Goal: Information Seeking & Learning: Learn about a topic

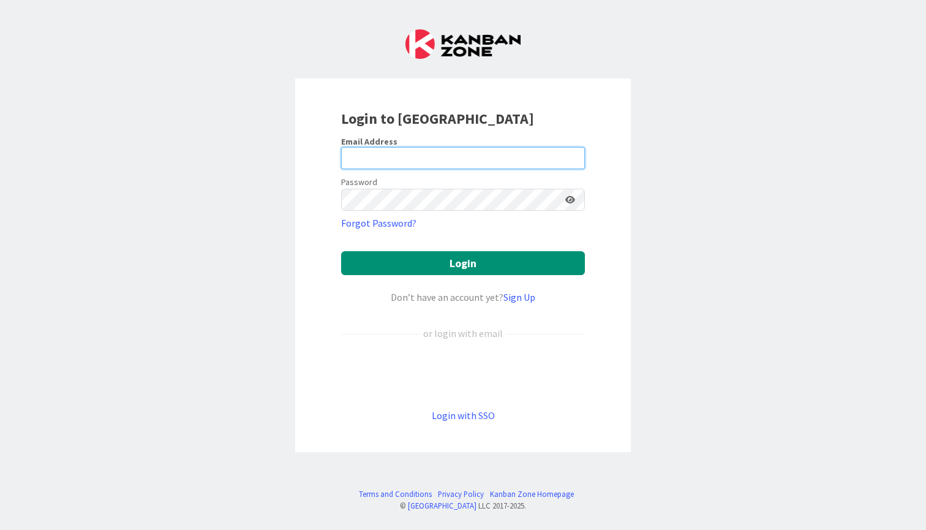
type input "[PERSON_NAME][EMAIL_ADDRESS][PERSON_NAME][DOMAIN_NAME]"
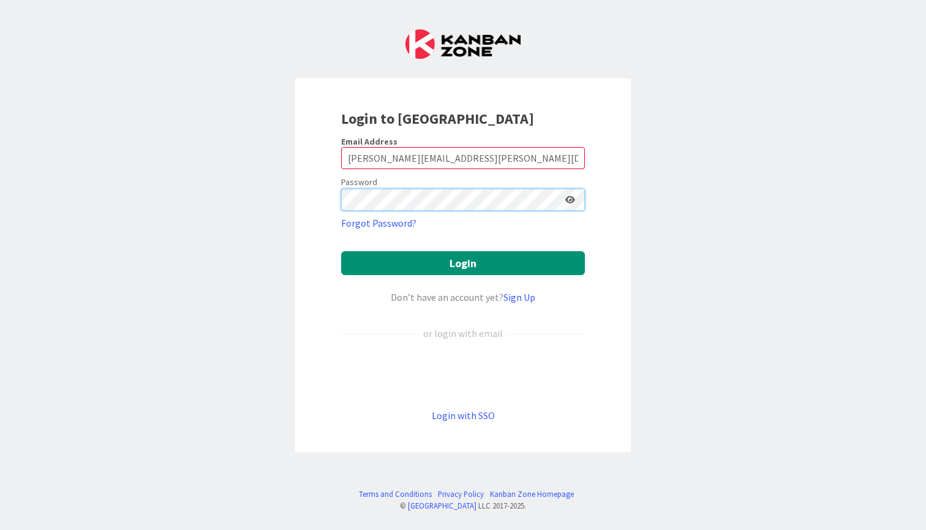
click at [463, 263] on button "Login" at bounding box center [463, 263] width 244 height 24
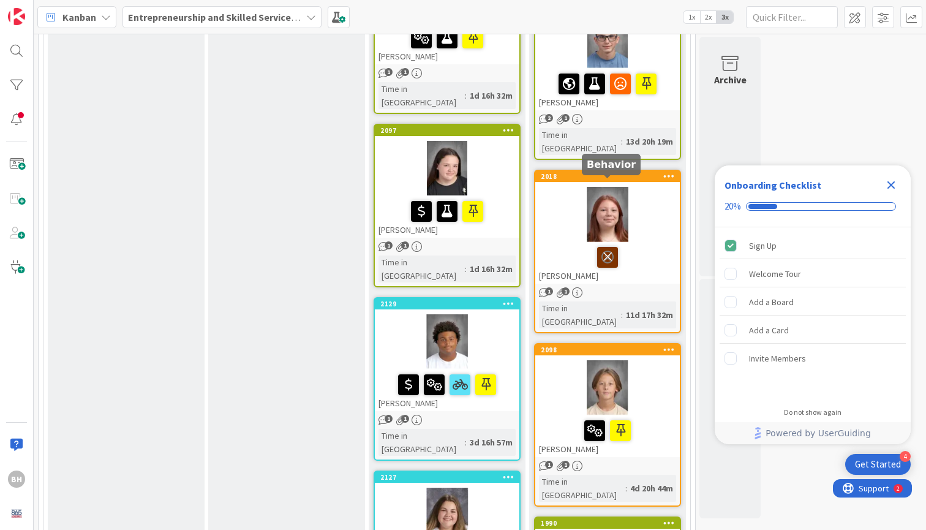
click at [605, 247] on icon at bounding box center [607, 257] width 21 height 20
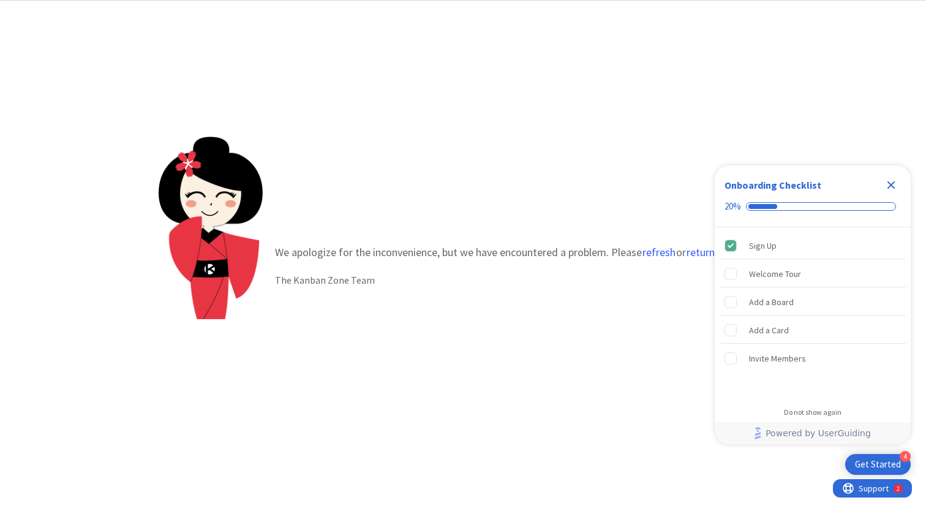
click at [890, 183] on icon "Close Checklist" at bounding box center [892, 185] width 8 height 8
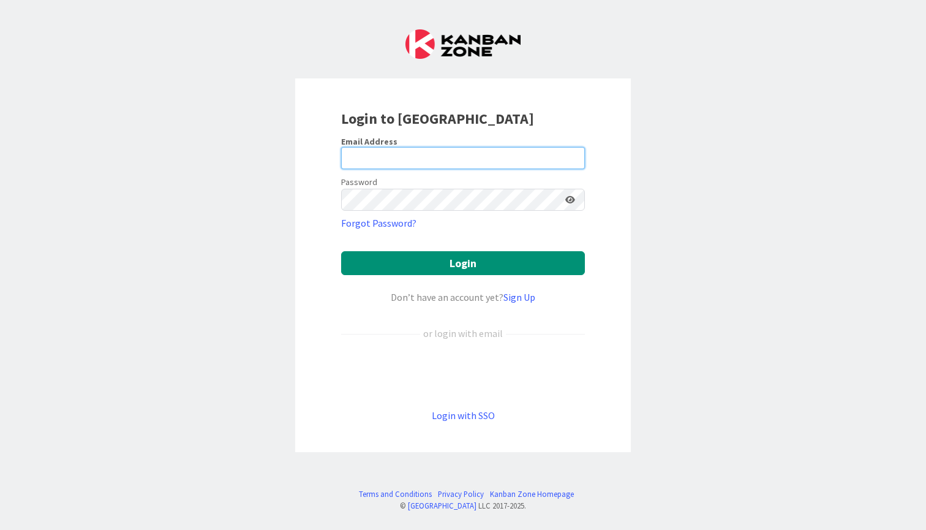
type input "[PERSON_NAME][EMAIL_ADDRESS][PERSON_NAME][DOMAIN_NAME]"
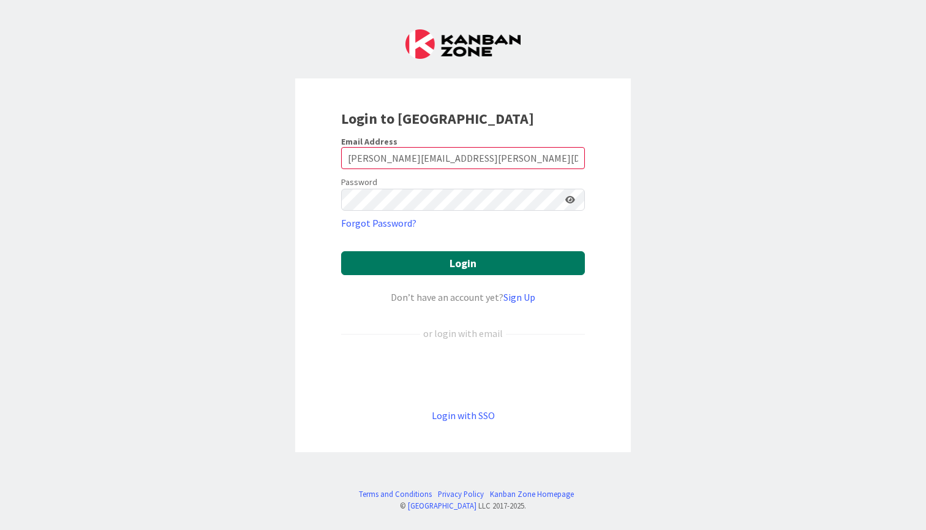
click at [467, 270] on button "Login" at bounding box center [463, 263] width 244 height 24
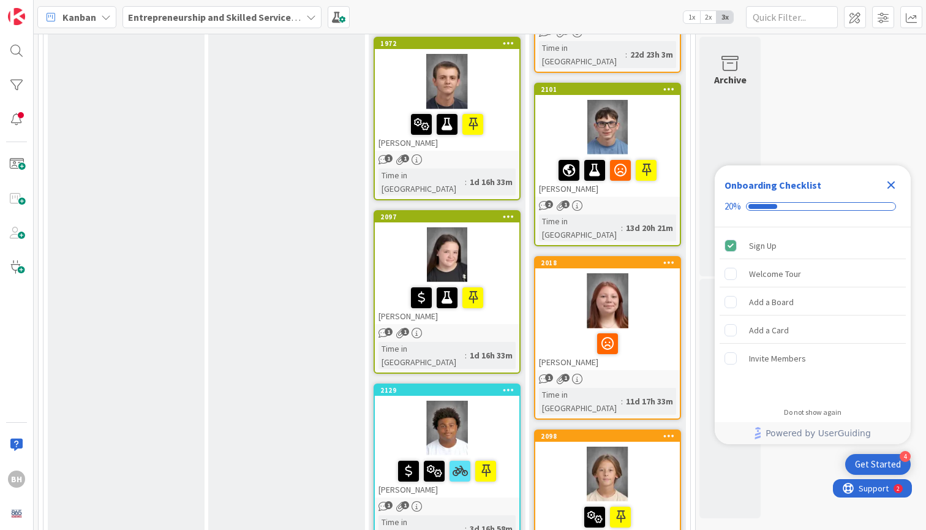
scroll to position [1096, 0]
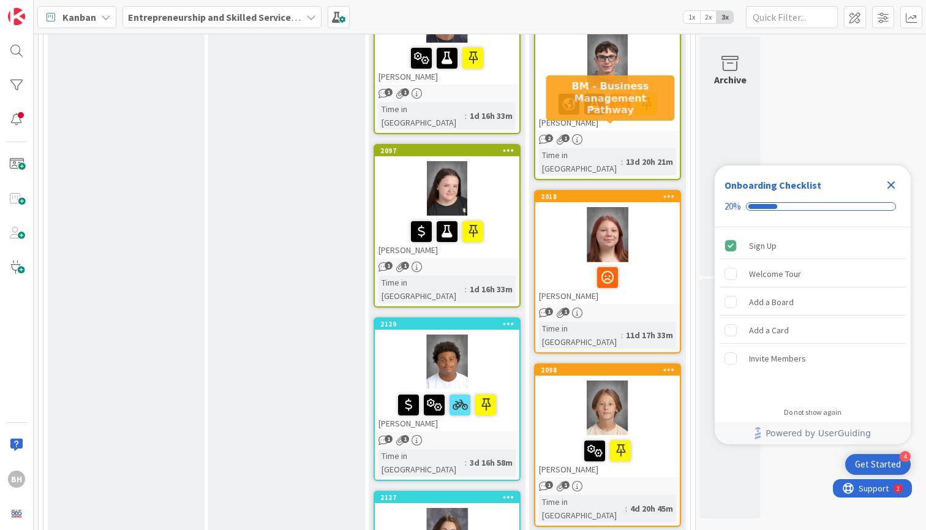
click at [606, 192] on div "2018" at bounding box center [610, 196] width 139 height 9
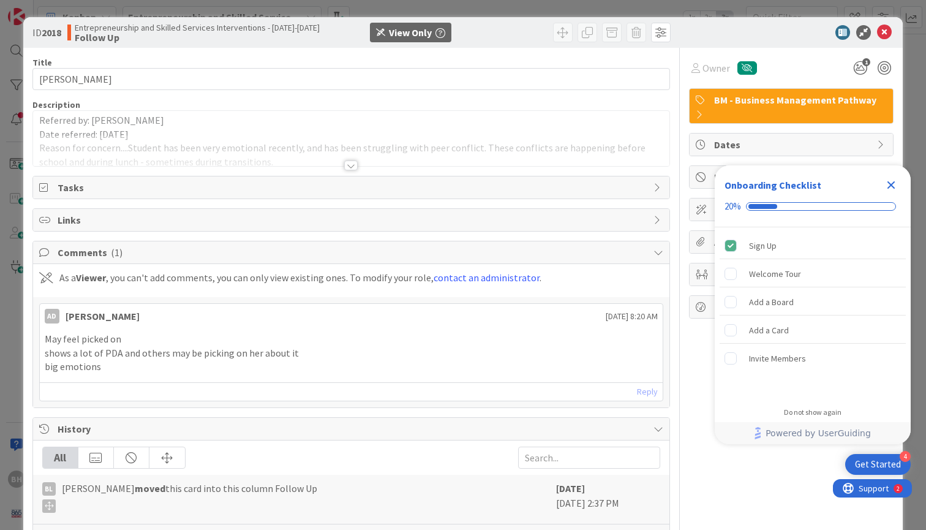
click at [355, 165] on div at bounding box center [350, 165] width 13 height 10
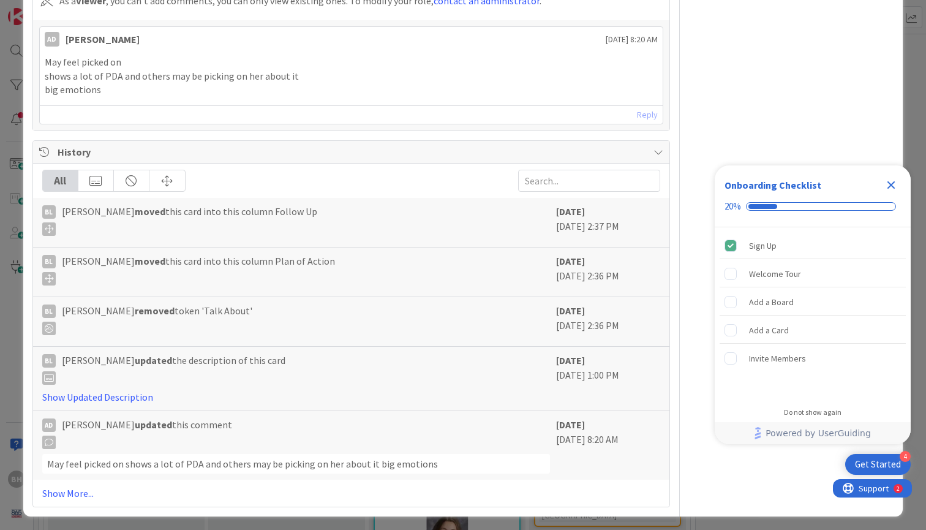
scroll to position [333, 0]
click at [892, 187] on icon "Close Checklist" at bounding box center [892, 185] width 8 height 8
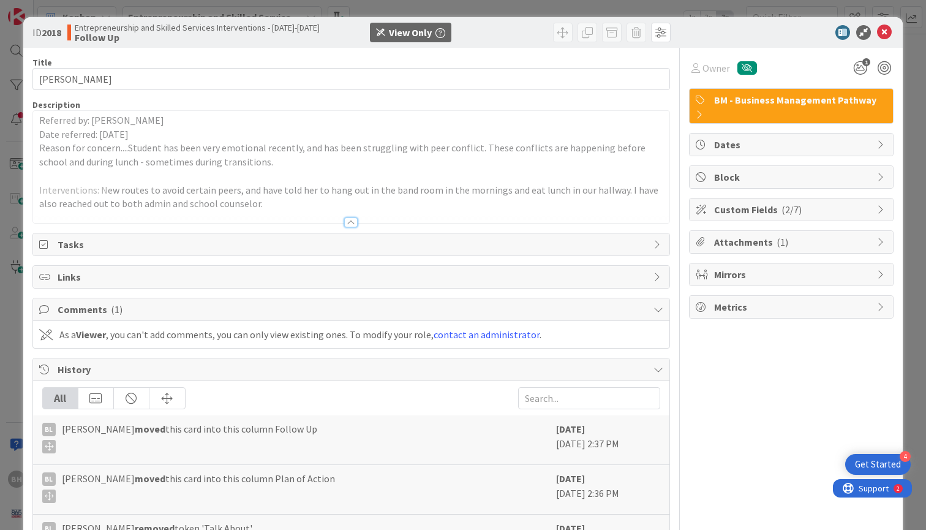
scroll to position [0, 0]
click at [886, 33] on icon at bounding box center [884, 32] width 15 height 15
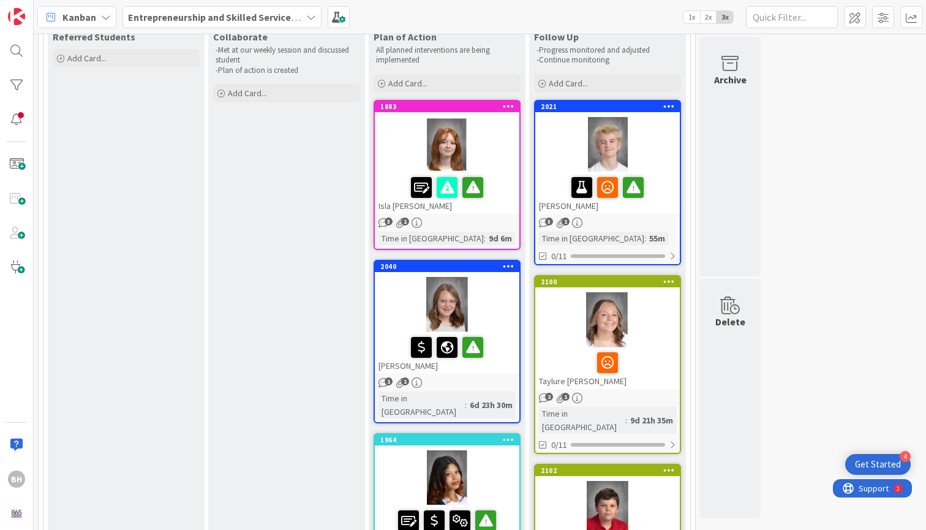
scroll to position [130, 0]
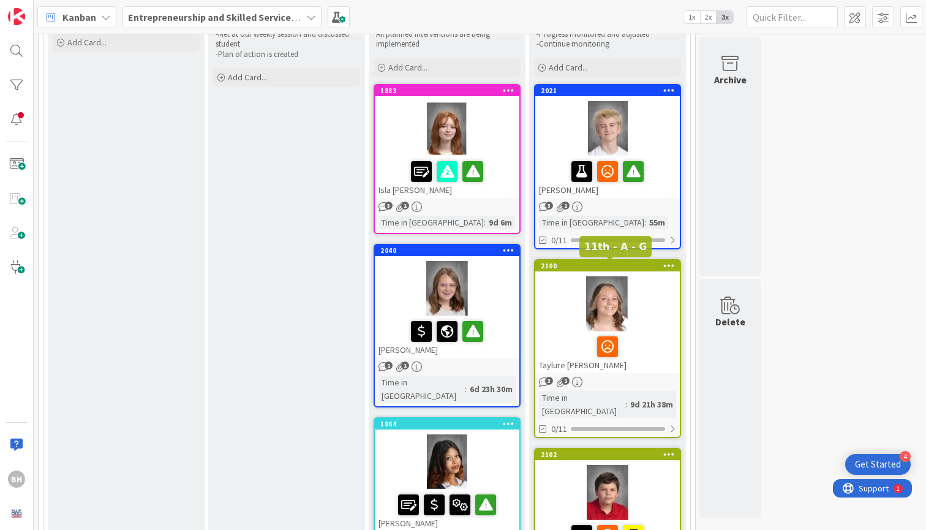
click at [604, 267] on div "2100" at bounding box center [610, 266] width 139 height 9
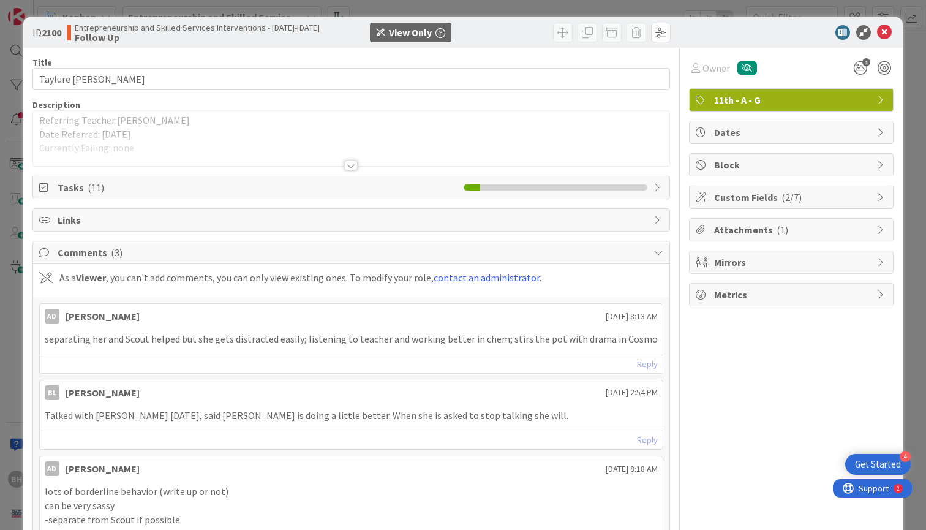
click at [351, 164] on div at bounding box center [350, 165] width 13 height 10
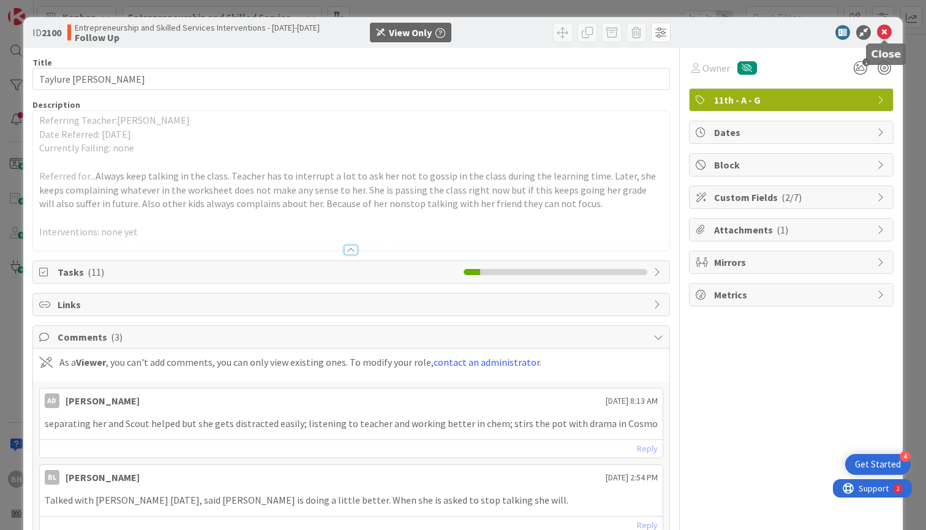
click at [888, 32] on icon at bounding box center [884, 32] width 15 height 15
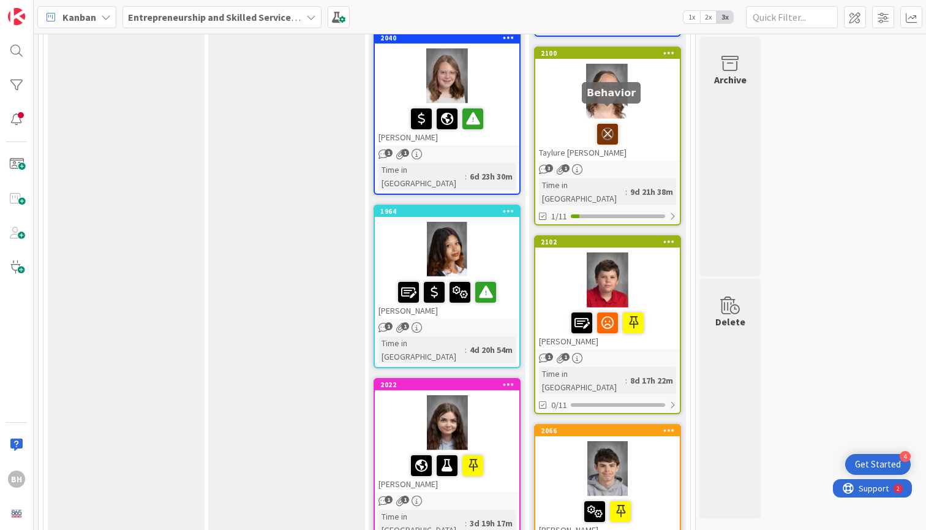
scroll to position [360, 0]
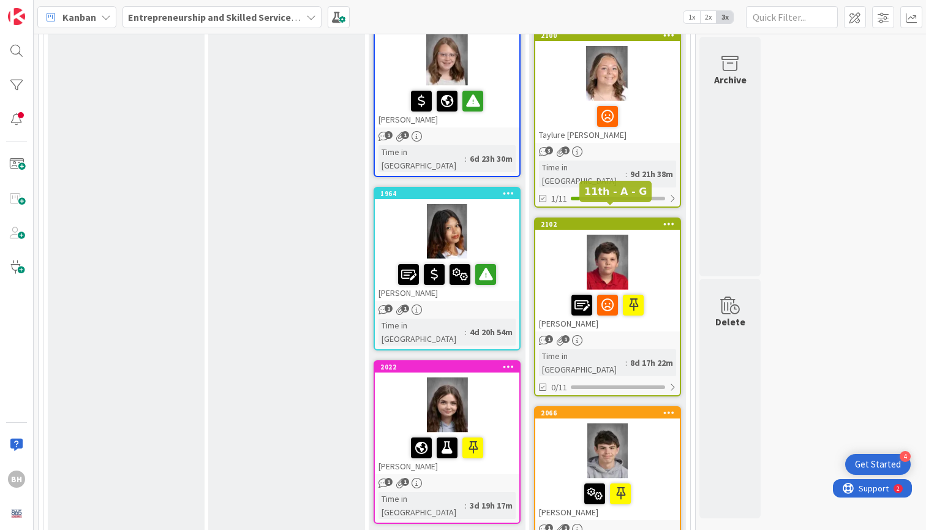
click at [606, 220] on div "2102" at bounding box center [610, 224] width 139 height 9
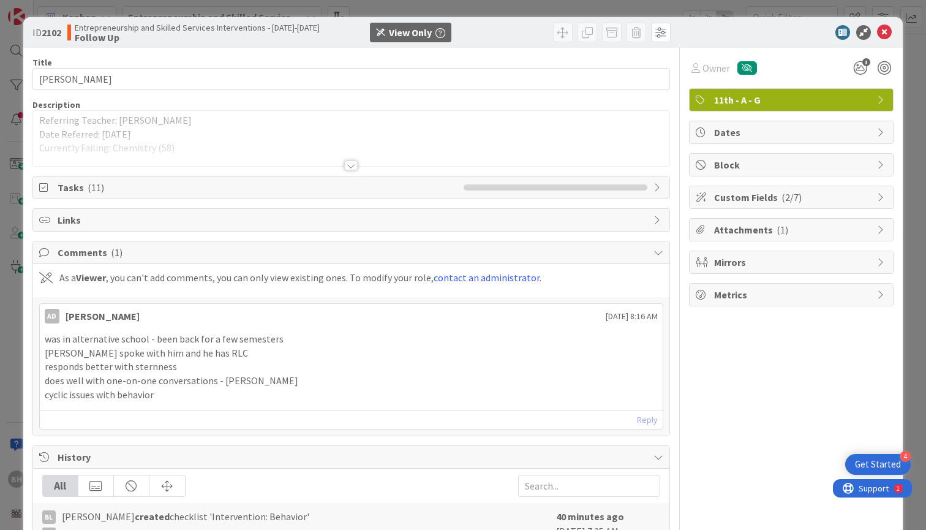
click at [352, 165] on div at bounding box center [350, 165] width 13 height 10
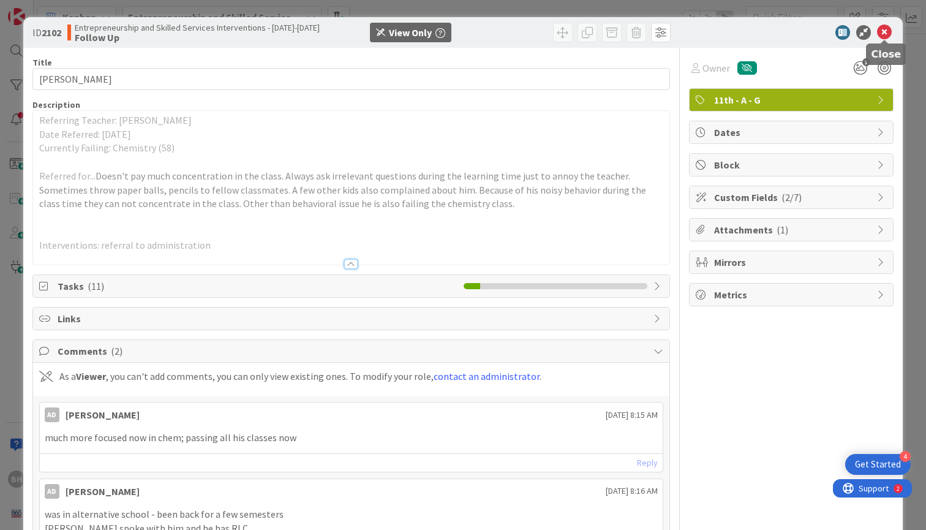
click at [886, 36] on icon at bounding box center [884, 32] width 15 height 15
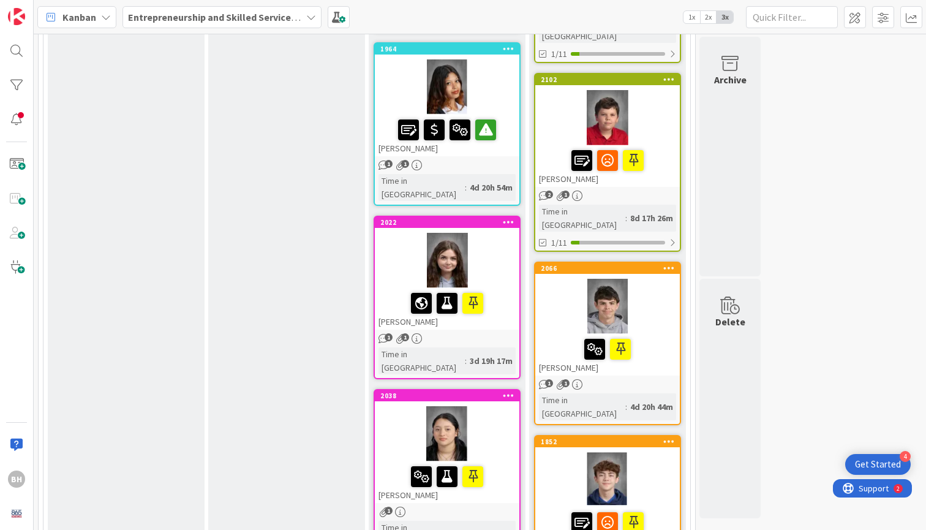
scroll to position [525, 0]
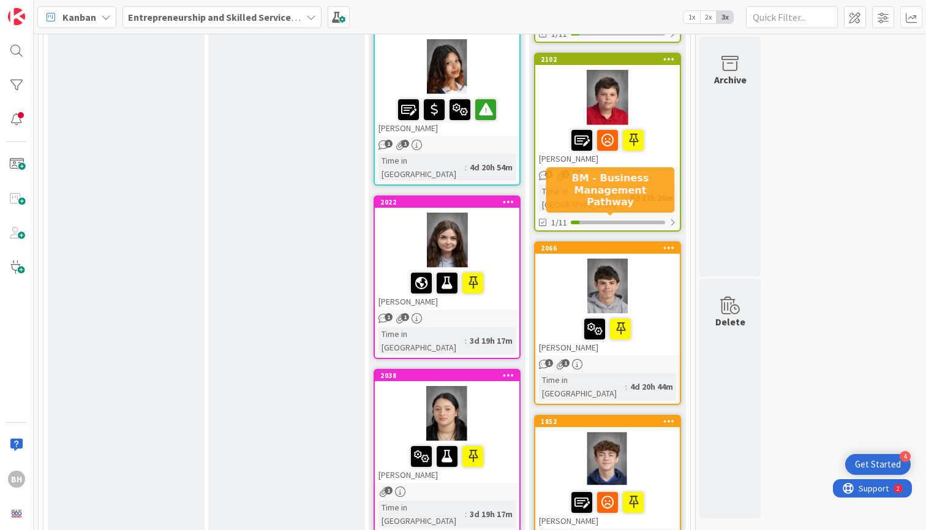
click at [616, 244] on div "2066" at bounding box center [610, 248] width 139 height 9
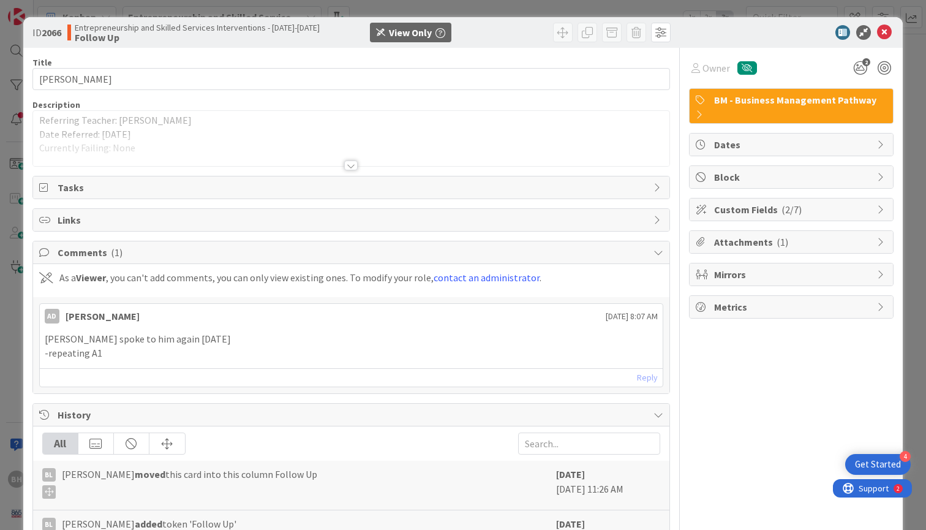
click at [352, 164] on div at bounding box center [350, 165] width 13 height 10
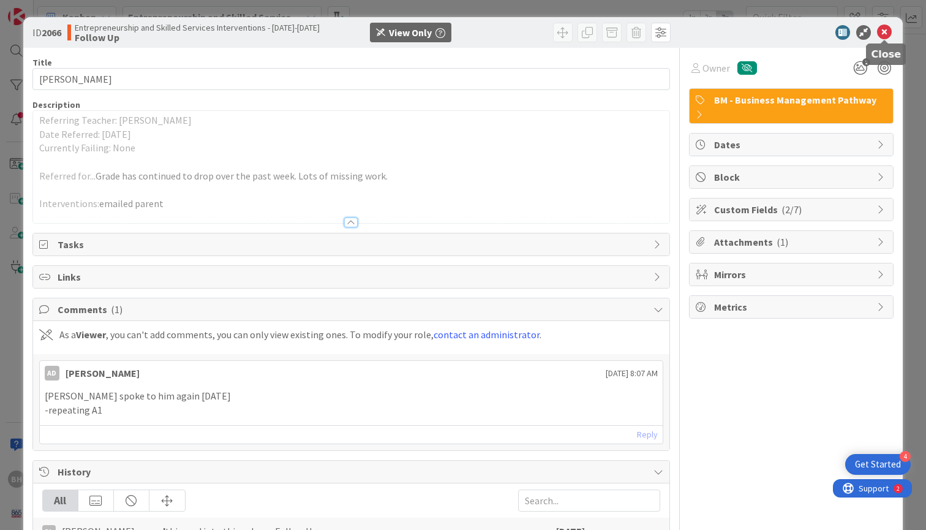
click at [883, 38] on icon at bounding box center [884, 32] width 15 height 15
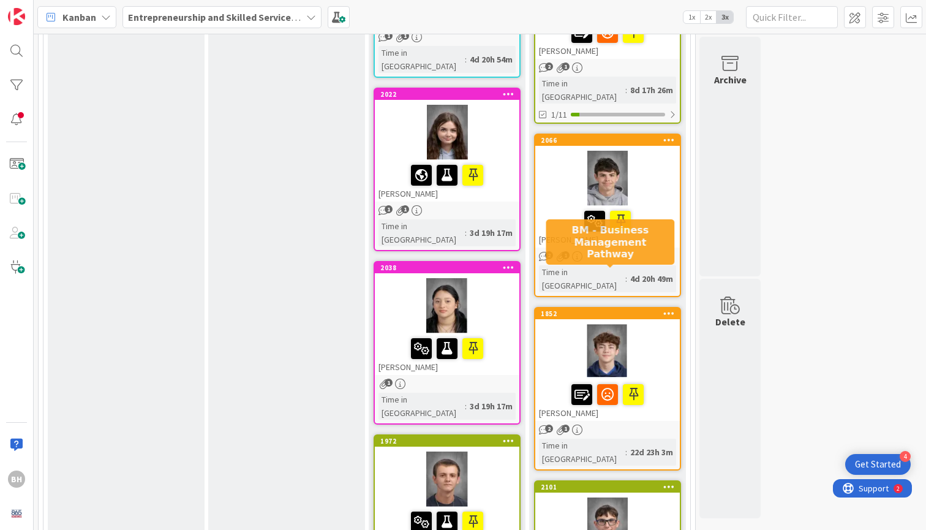
click at [621, 309] on div "1852" at bounding box center [610, 313] width 139 height 9
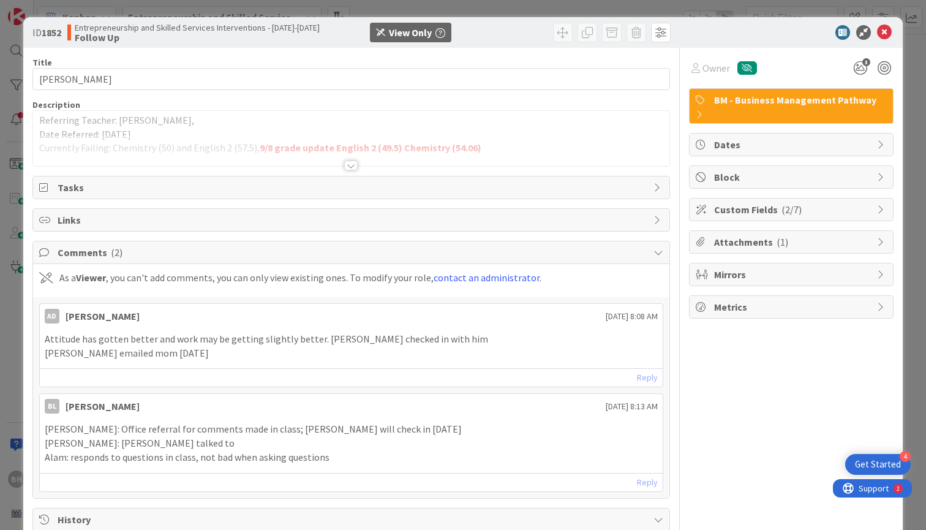
click at [351, 161] on div at bounding box center [350, 165] width 13 height 10
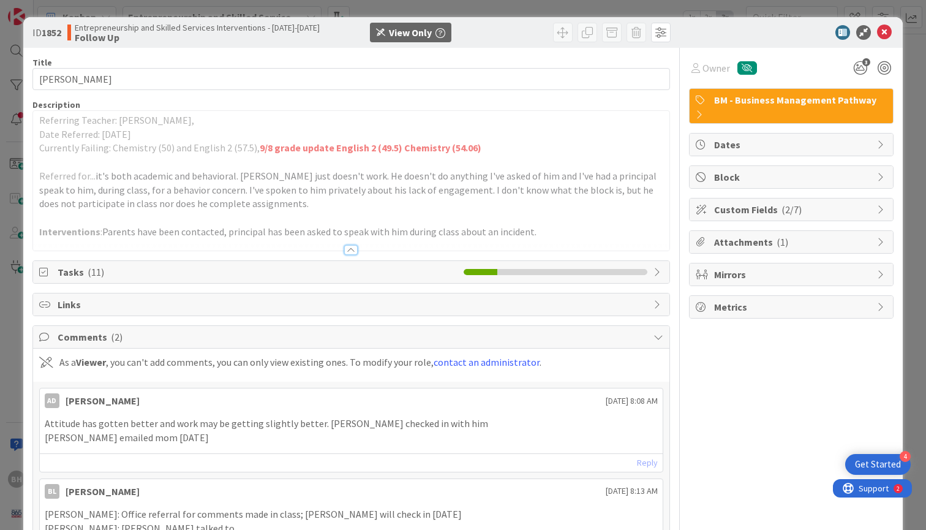
click at [46, 267] on icon at bounding box center [45, 272] width 12 height 10
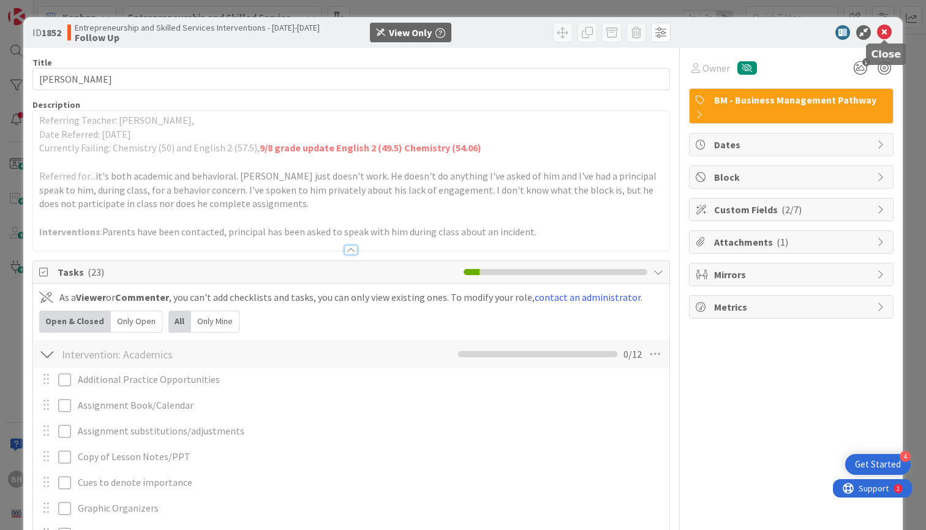
click at [889, 29] on icon at bounding box center [884, 32] width 15 height 15
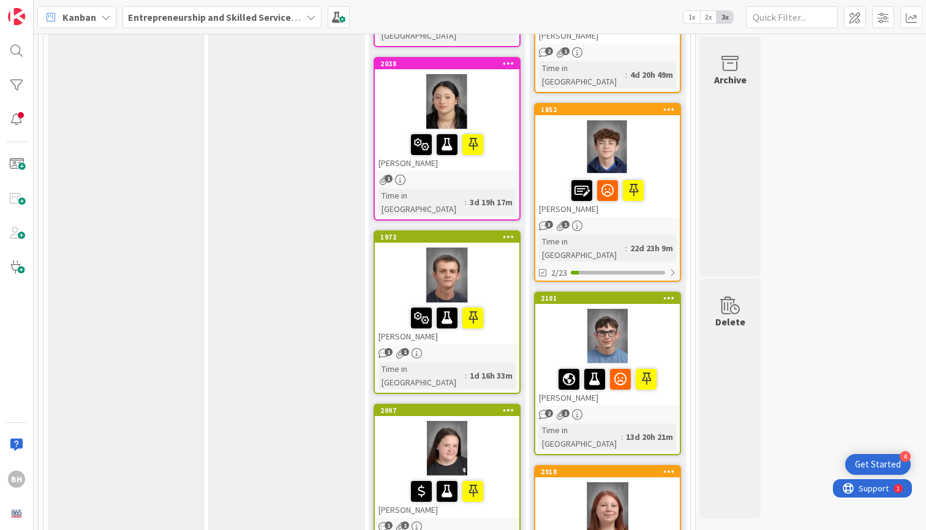
scroll to position [820, 0]
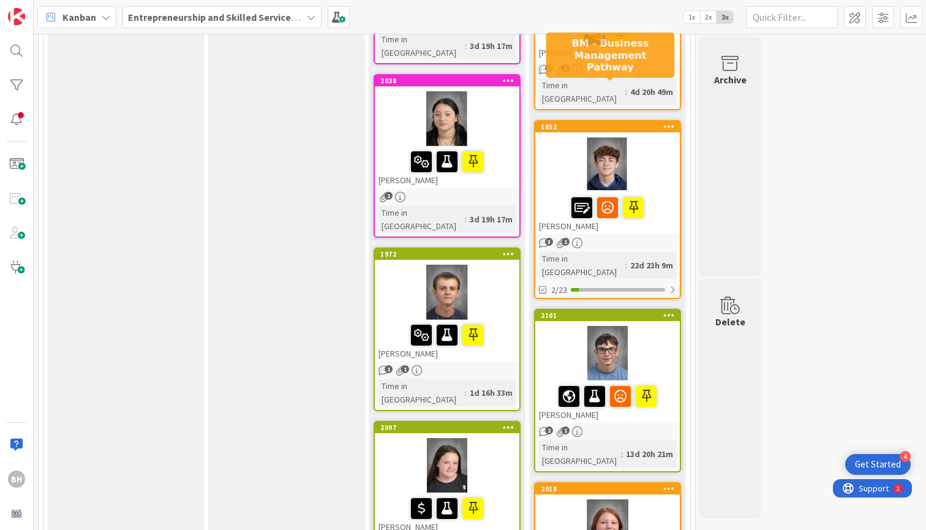
click at [608, 122] on div "1852" at bounding box center [610, 126] width 139 height 9
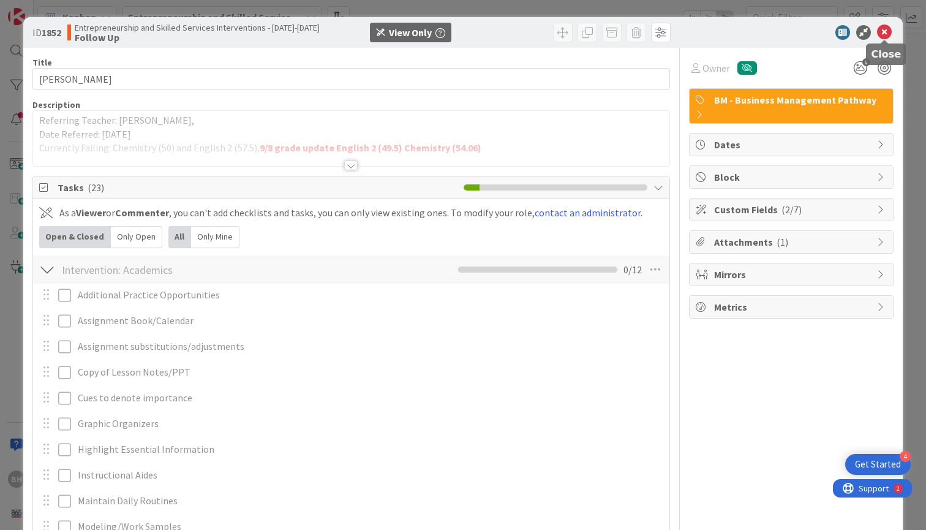
click at [886, 36] on icon at bounding box center [884, 32] width 15 height 15
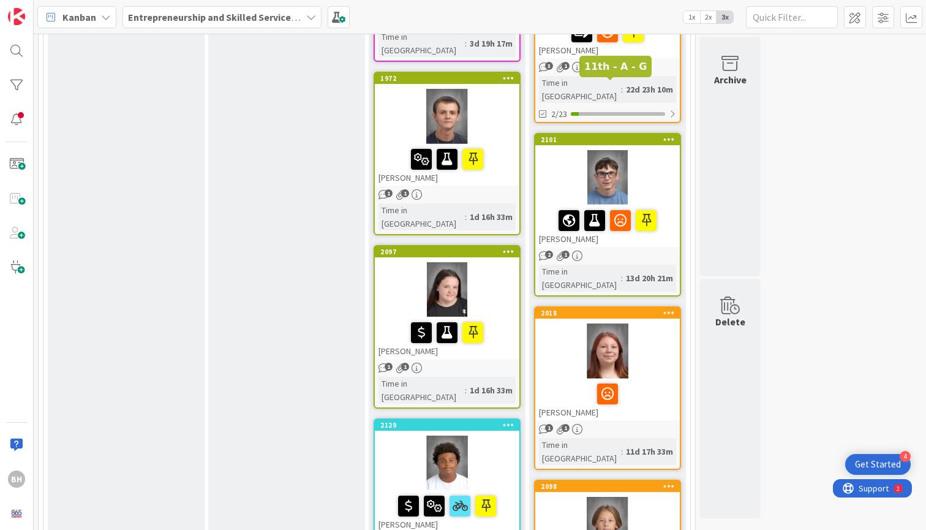
click at [621, 135] on div "2101" at bounding box center [610, 139] width 139 height 9
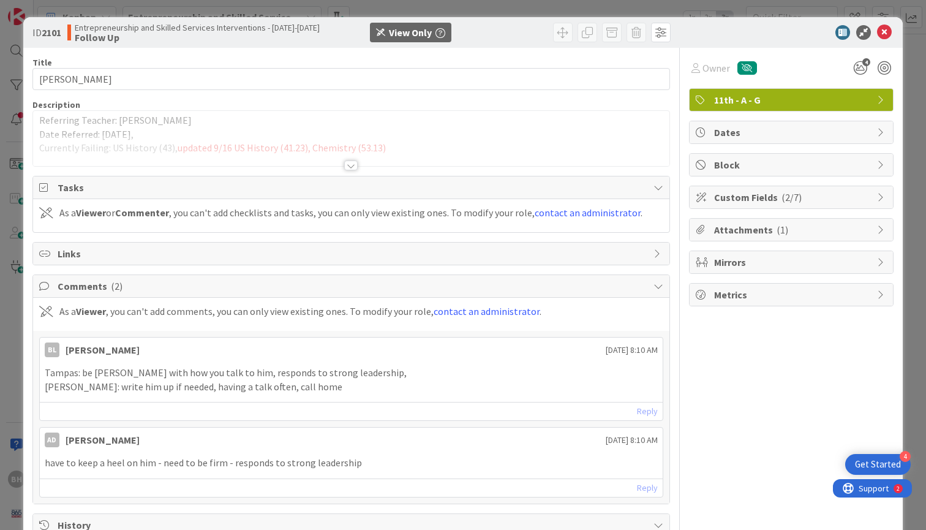
click at [353, 164] on div at bounding box center [350, 165] width 13 height 10
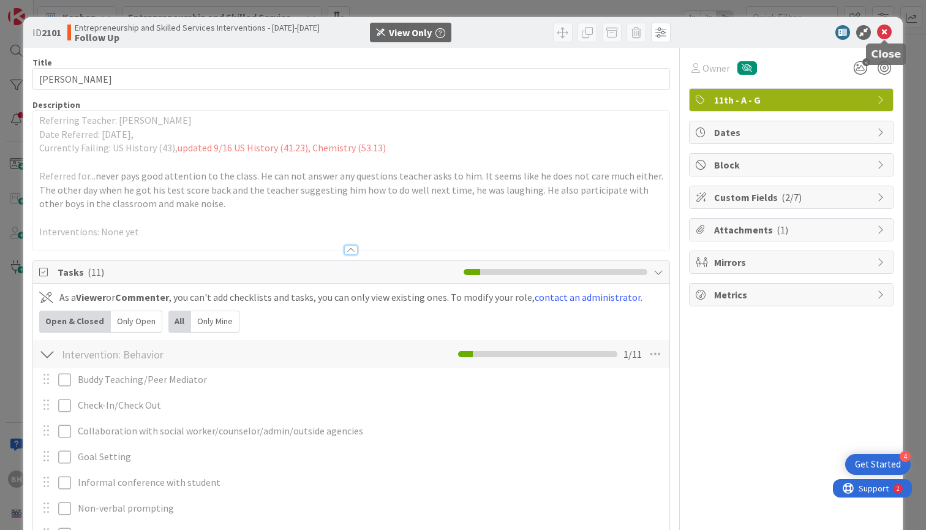
click at [887, 31] on icon at bounding box center [884, 32] width 15 height 15
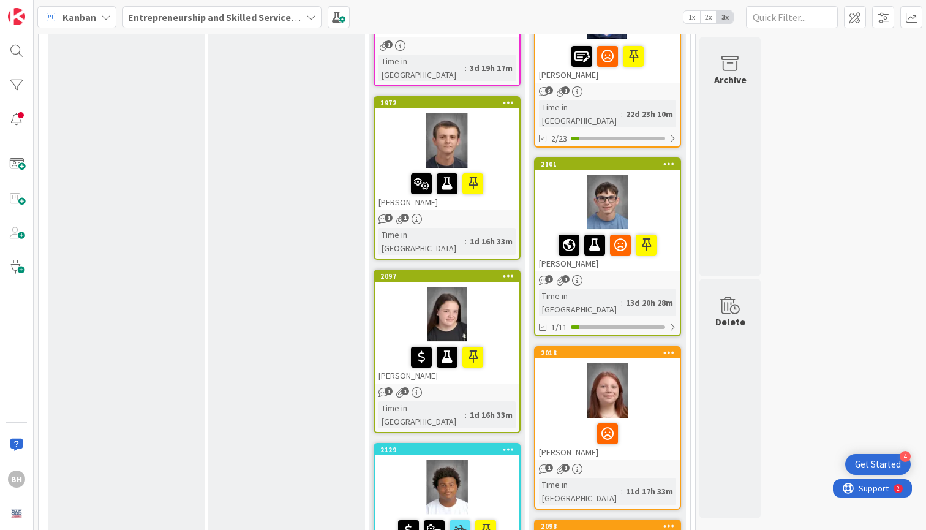
scroll to position [962, 0]
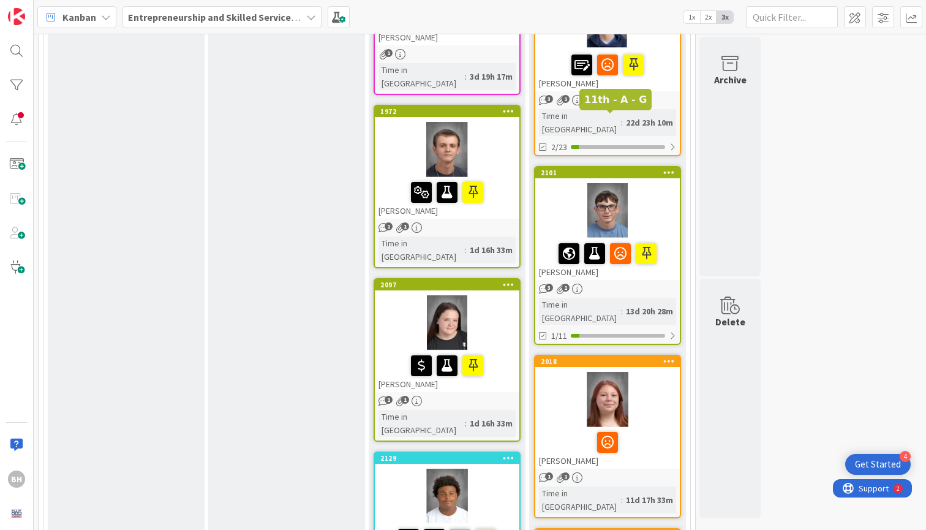
click at [629, 168] on div "2101" at bounding box center [610, 172] width 139 height 9
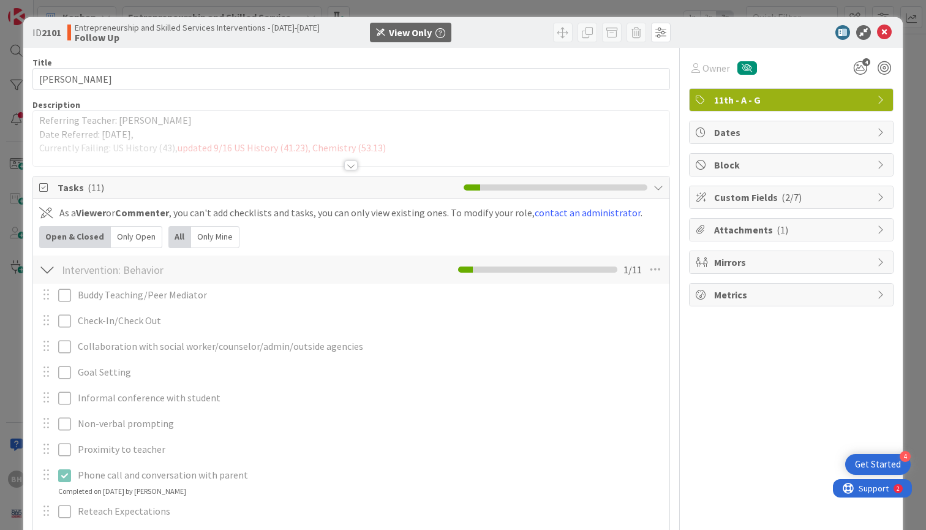
click at [350, 170] on div at bounding box center [350, 165] width 13 height 10
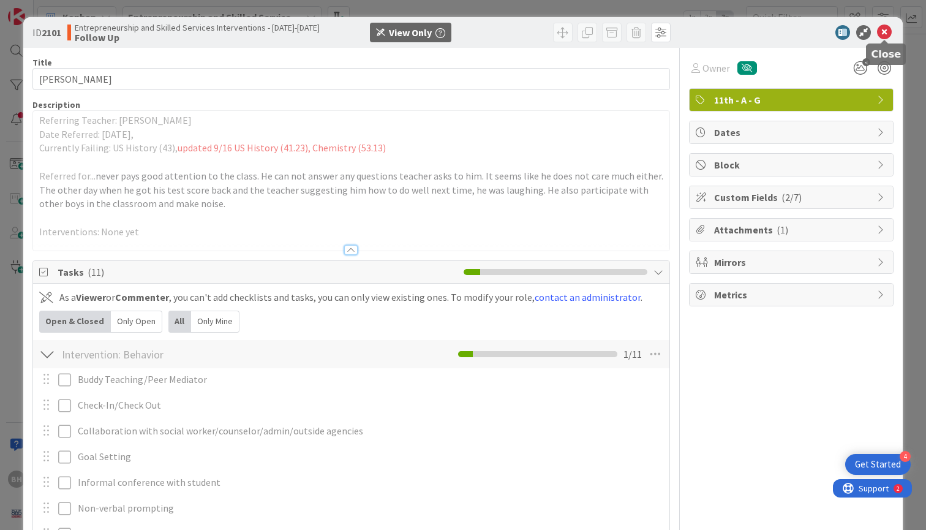
click at [886, 32] on icon at bounding box center [884, 32] width 15 height 15
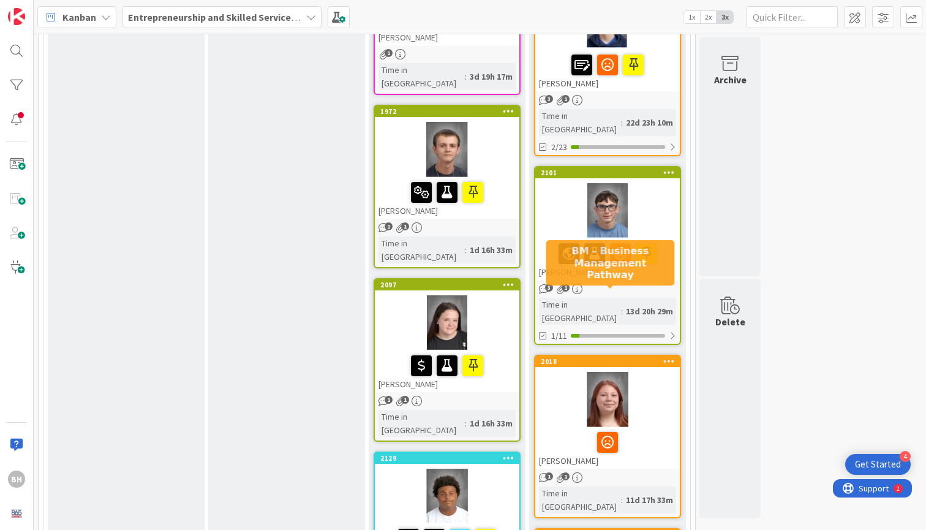
click at [617, 357] on div "2018" at bounding box center [610, 361] width 139 height 9
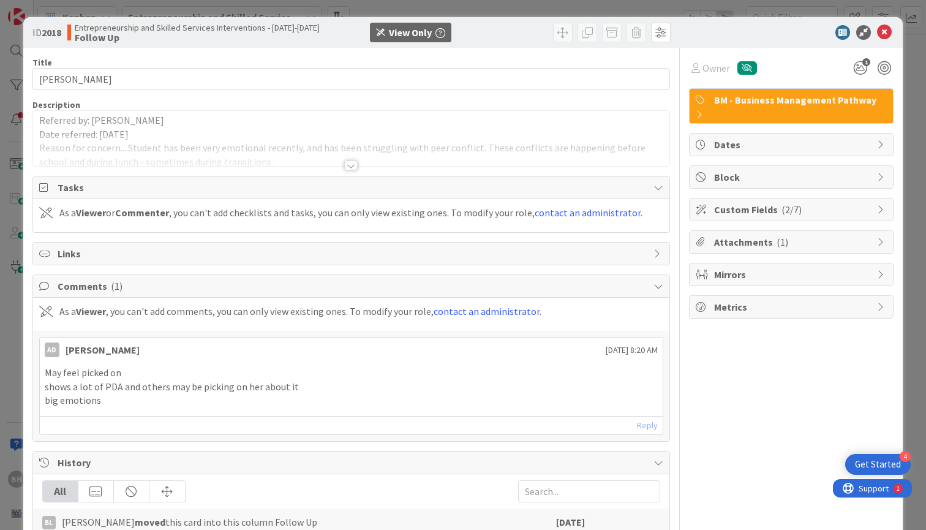
click at [350, 162] on div at bounding box center [350, 165] width 13 height 10
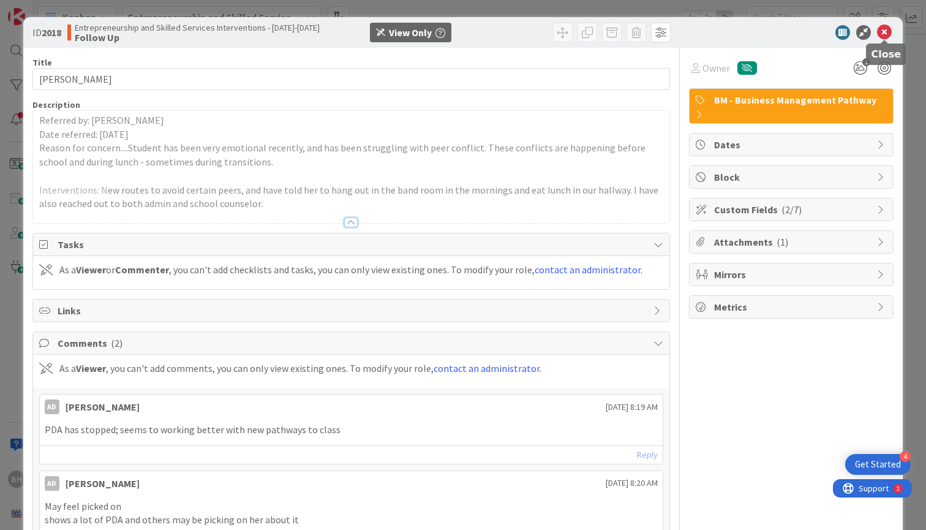
click at [883, 29] on icon at bounding box center [884, 32] width 15 height 15
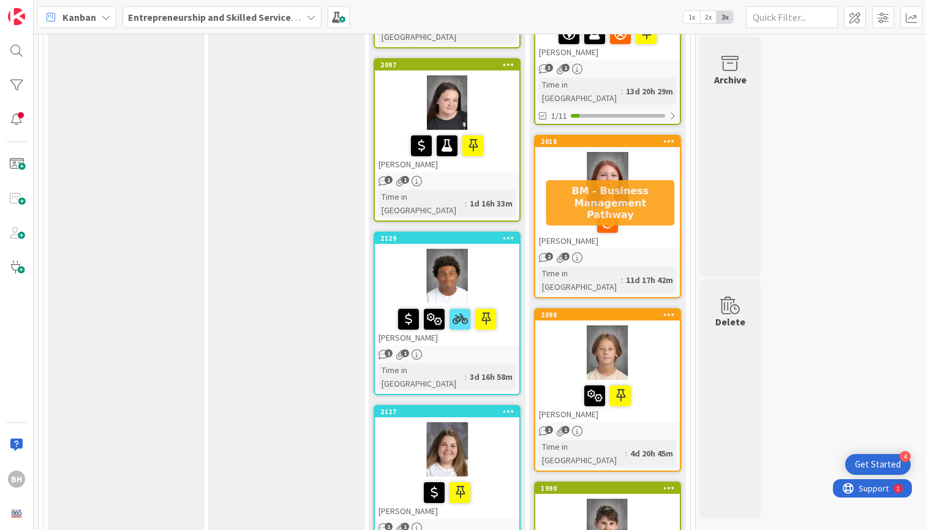
click at [613, 311] on div "2098" at bounding box center [610, 315] width 139 height 9
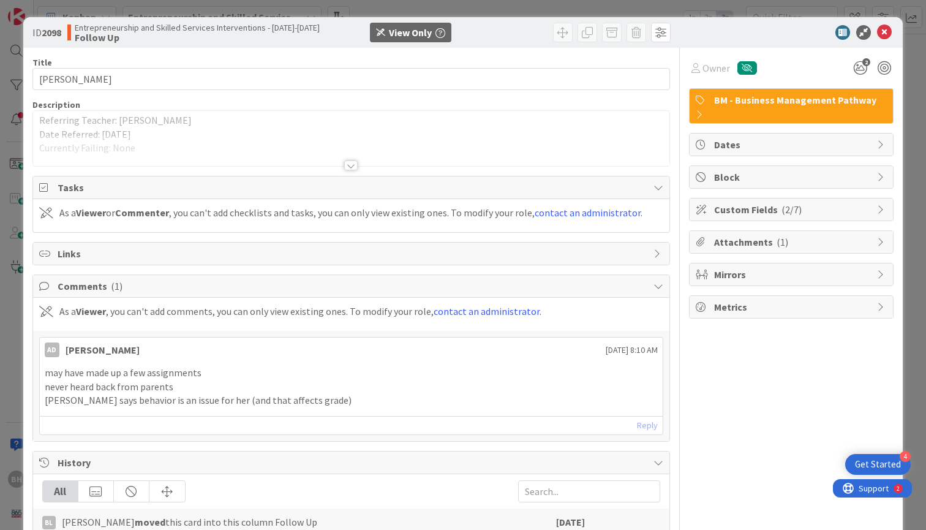
click at [353, 165] on div at bounding box center [350, 165] width 13 height 10
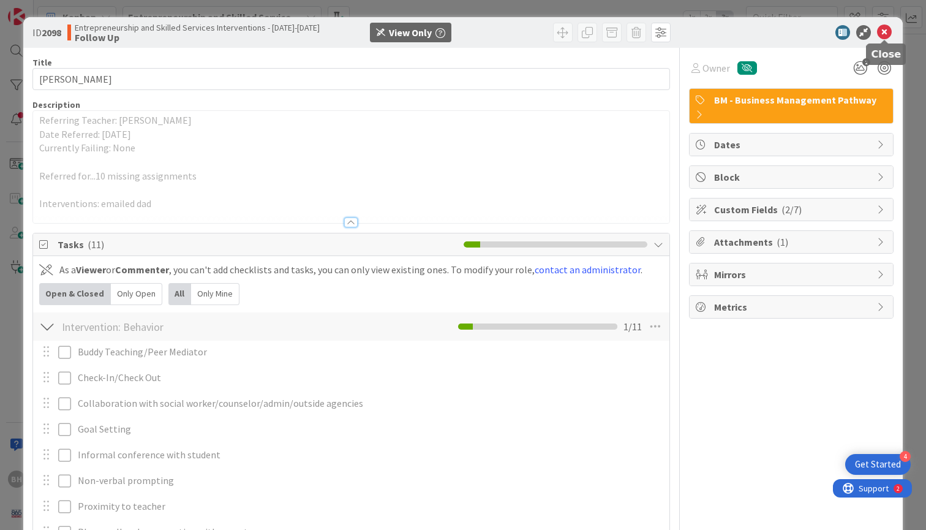
click at [886, 30] on icon at bounding box center [884, 32] width 15 height 15
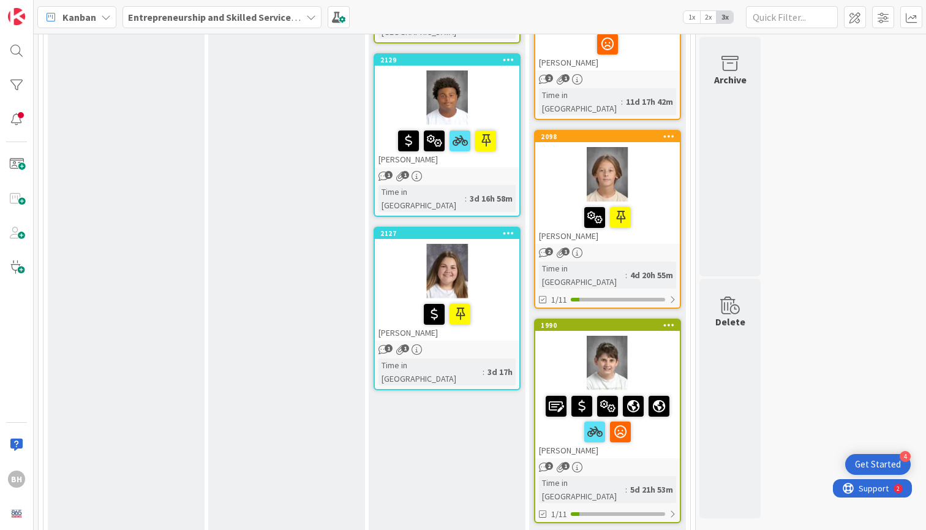
scroll to position [1351, 0]
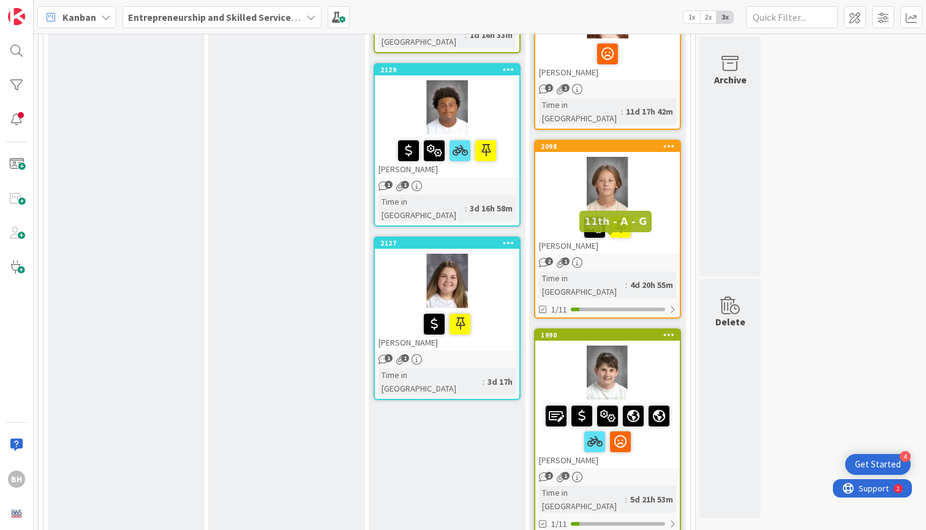
click at [581, 331] on div "1990" at bounding box center [610, 335] width 139 height 9
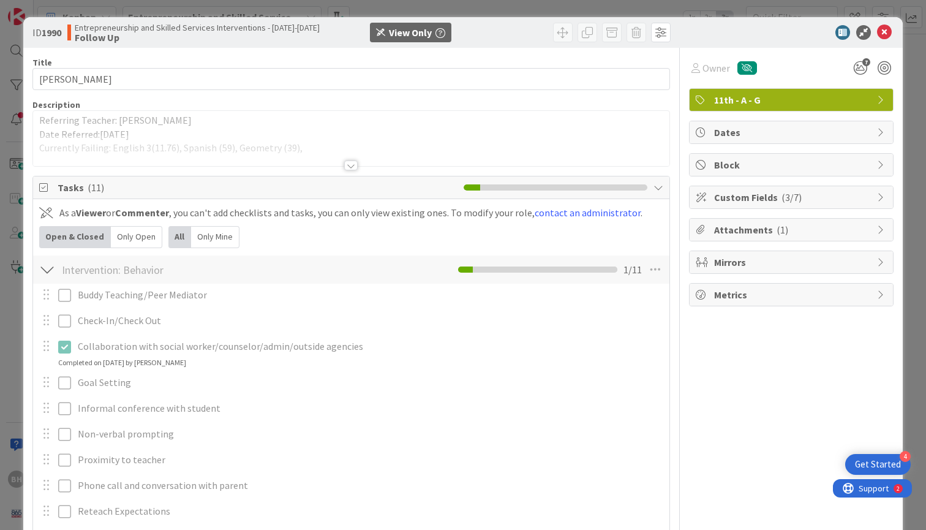
click at [352, 164] on div at bounding box center [350, 165] width 13 height 10
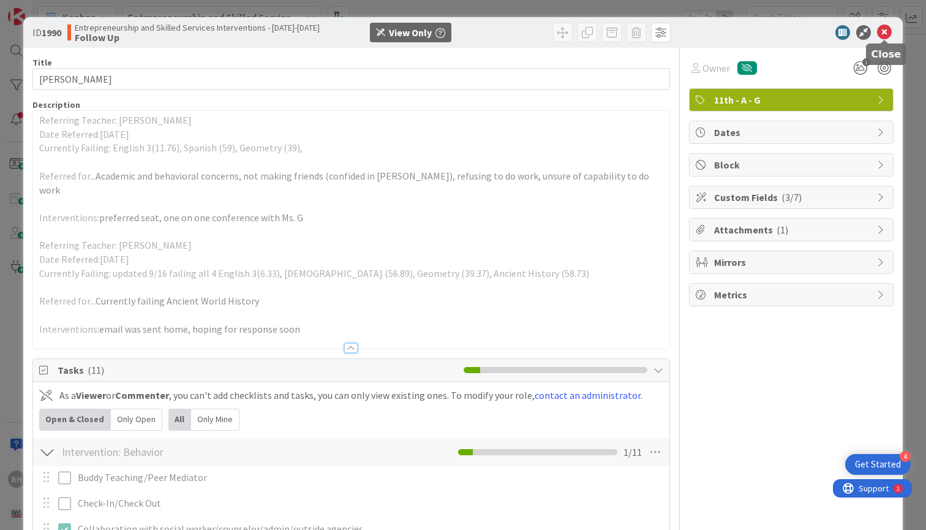
click at [886, 32] on icon at bounding box center [884, 32] width 15 height 15
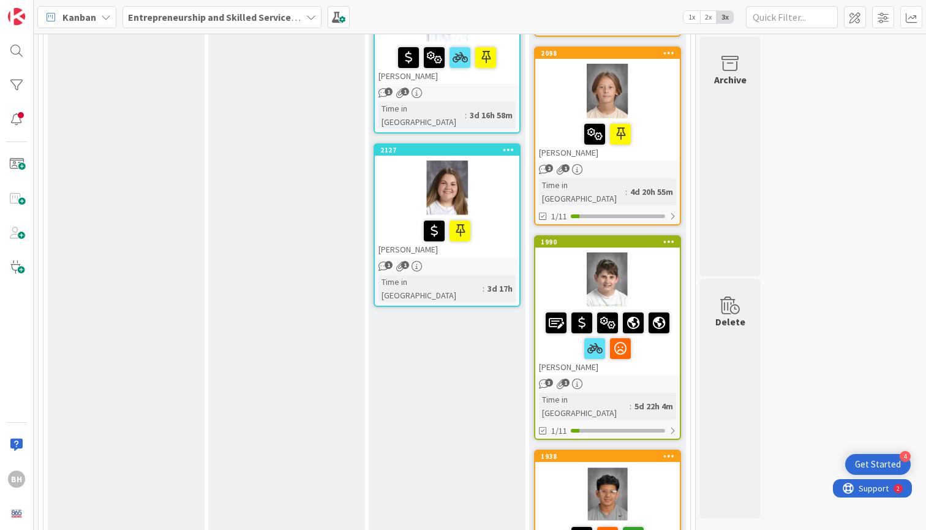
scroll to position [1474, 0]
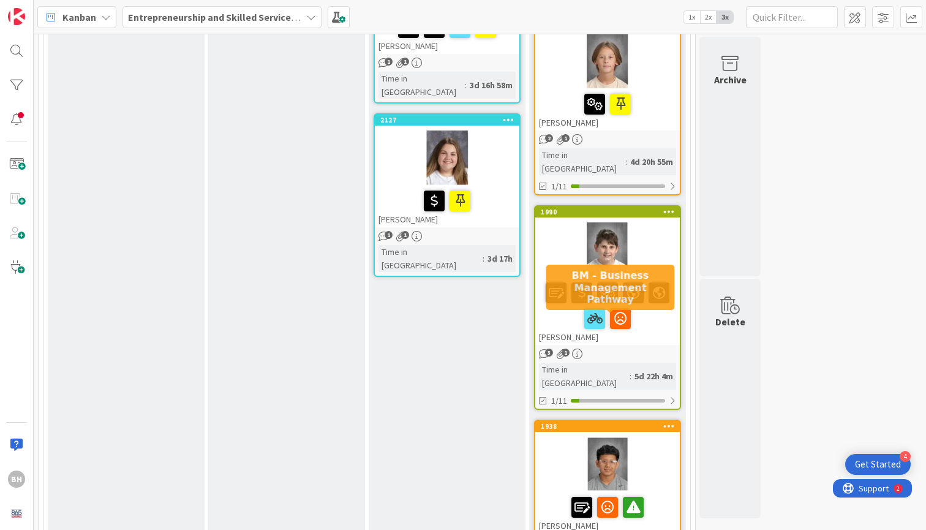
click at [581, 422] on div "1938" at bounding box center [610, 426] width 139 height 9
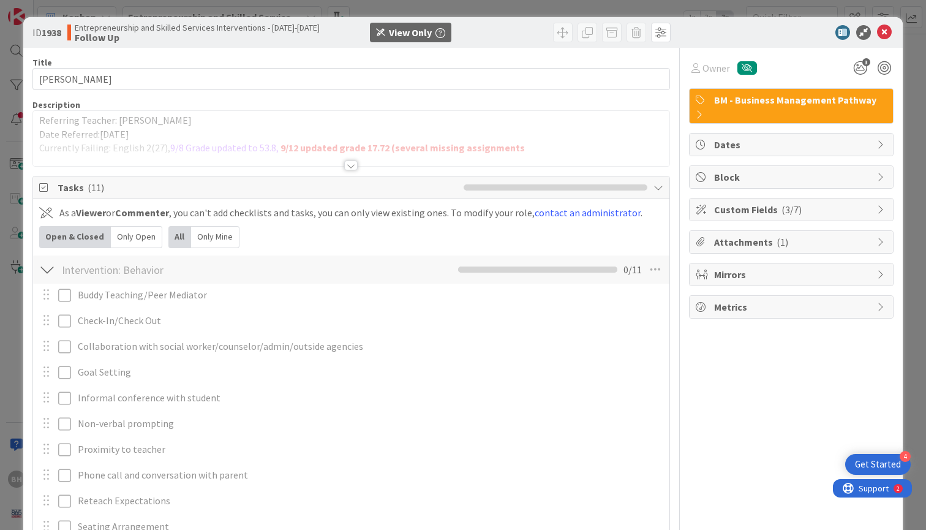
click at [349, 165] on div at bounding box center [350, 165] width 13 height 10
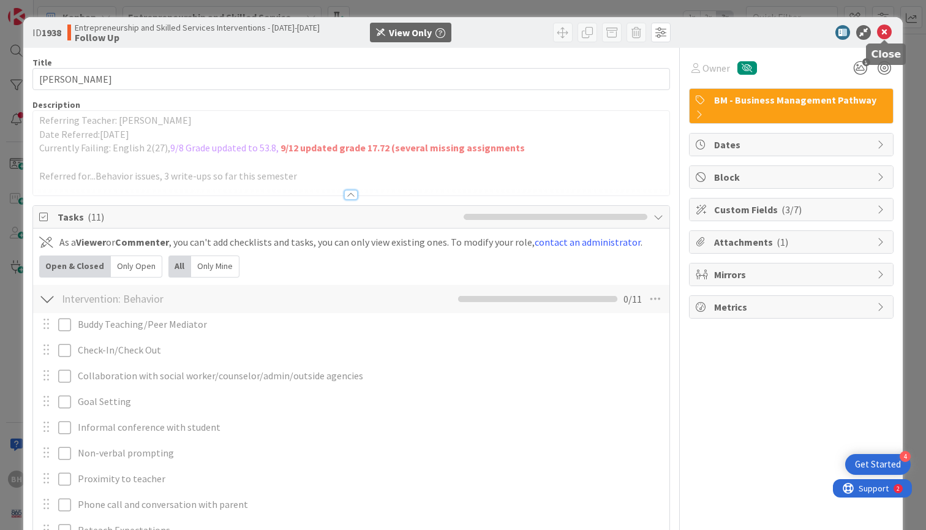
click at [888, 35] on icon at bounding box center [884, 32] width 15 height 15
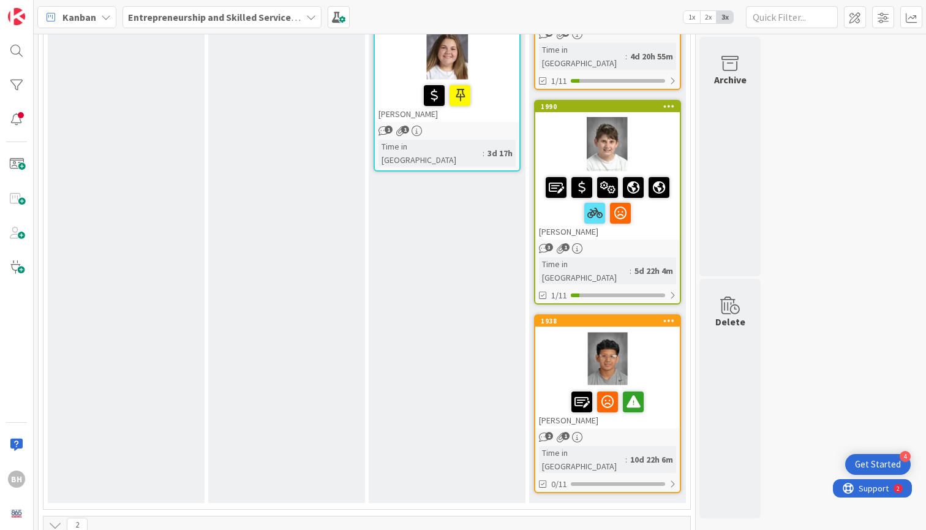
scroll to position [1583, 0]
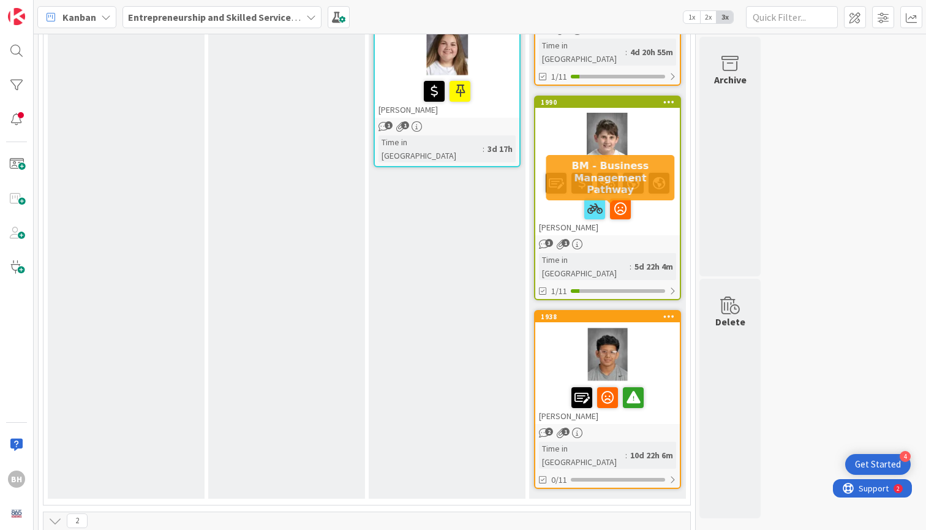
click at [634, 312] on div "1938" at bounding box center [610, 316] width 139 height 9
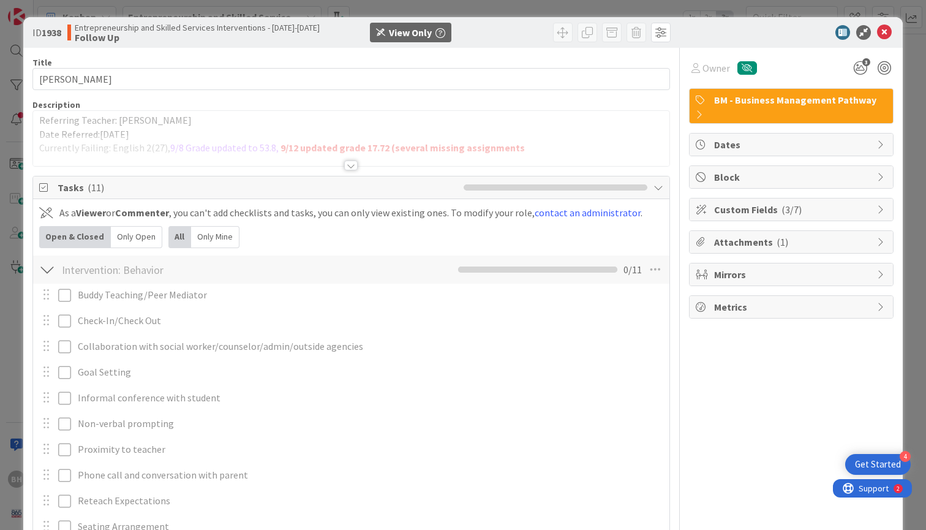
click at [350, 164] on div at bounding box center [350, 165] width 13 height 10
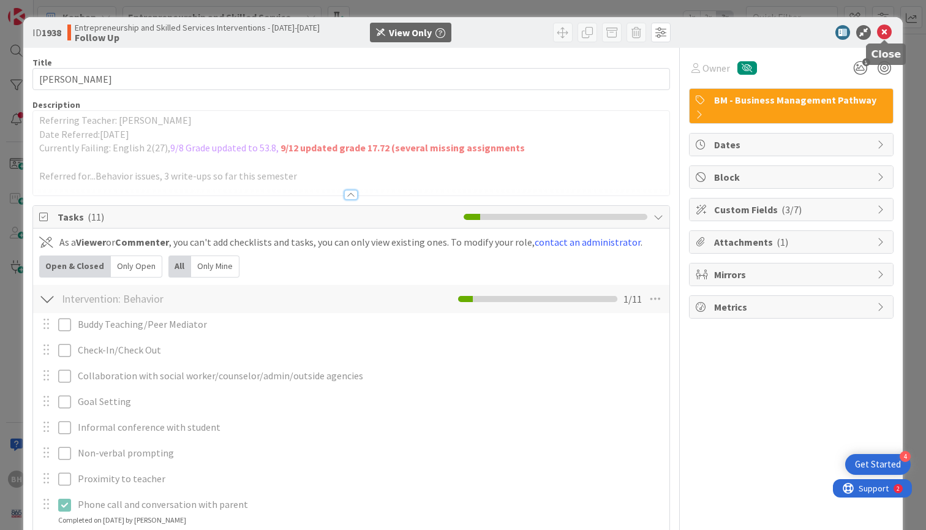
click at [885, 26] on icon at bounding box center [884, 32] width 15 height 15
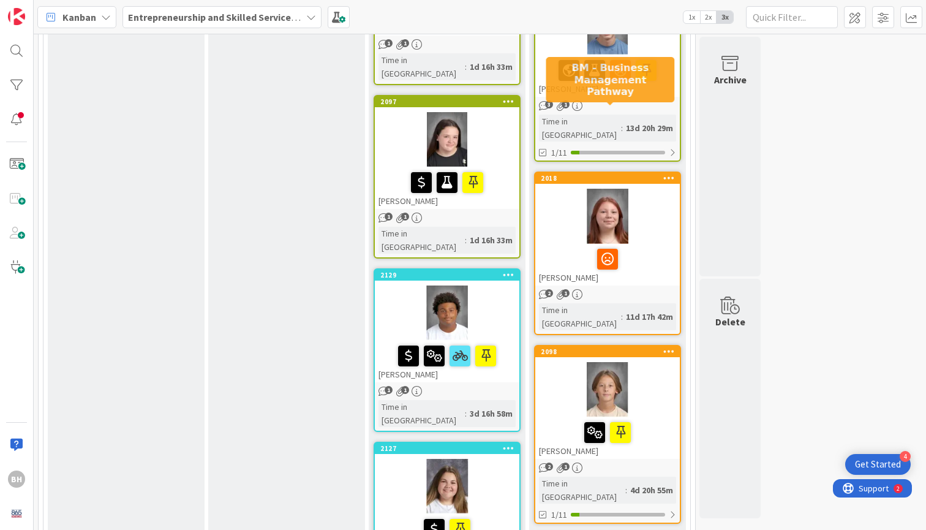
click at [598, 174] on div "2018" at bounding box center [610, 178] width 139 height 9
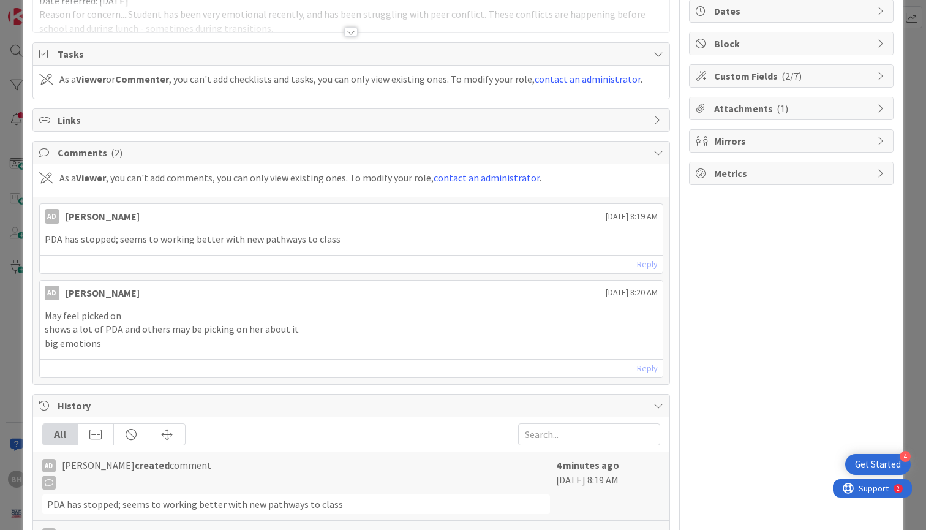
scroll to position [147, 0]
